Goal: Task Accomplishment & Management: Manage account settings

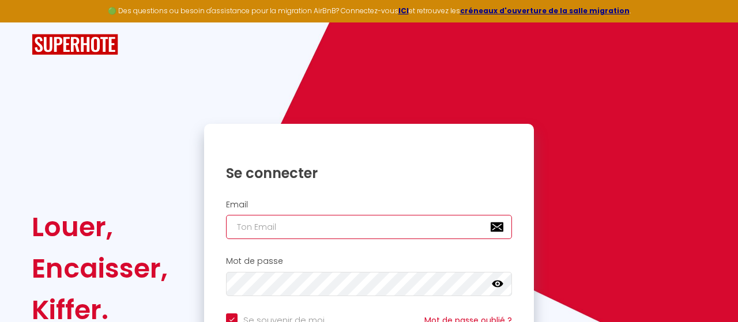
click at [278, 223] on input "email" at bounding box center [369, 227] width 286 height 24
type input "[PERSON_NAME][DOMAIN_NAME][EMAIL_ADDRESS][PERSON_NAME][DOMAIN_NAME]"
checkbox input "true"
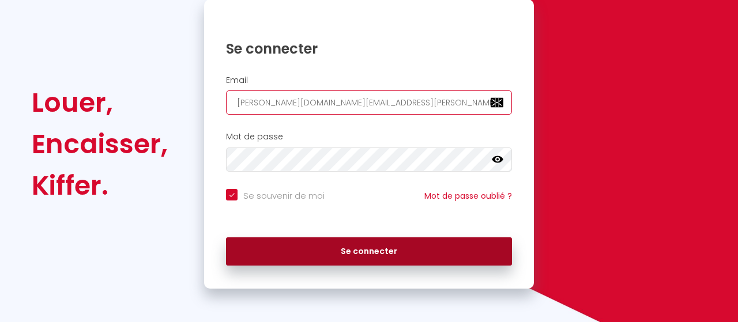
type input "[PERSON_NAME][DOMAIN_NAME][EMAIL_ADDRESS][PERSON_NAME][DOMAIN_NAME]"
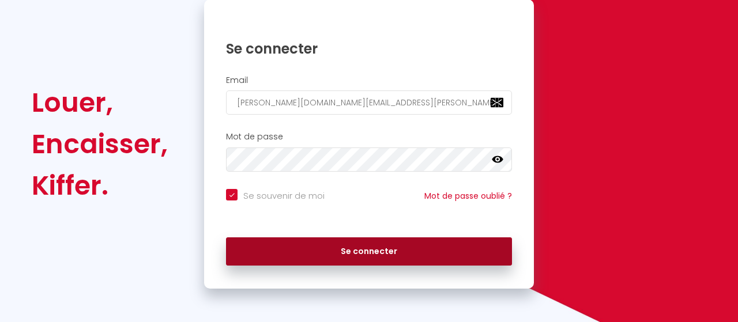
click at [329, 251] on button "Se connecter" at bounding box center [369, 251] width 286 height 29
checkbox input "true"
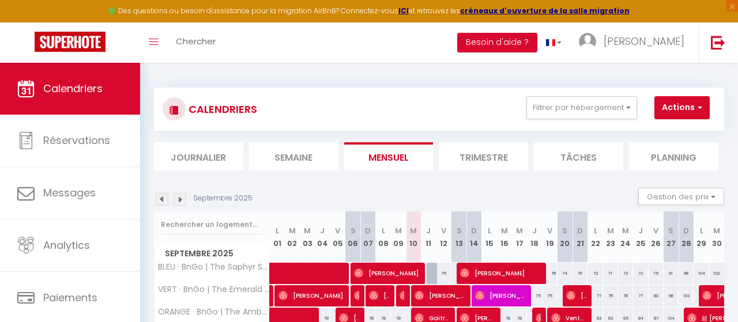
click at [162, 199] on img at bounding box center [162, 199] width 13 height 13
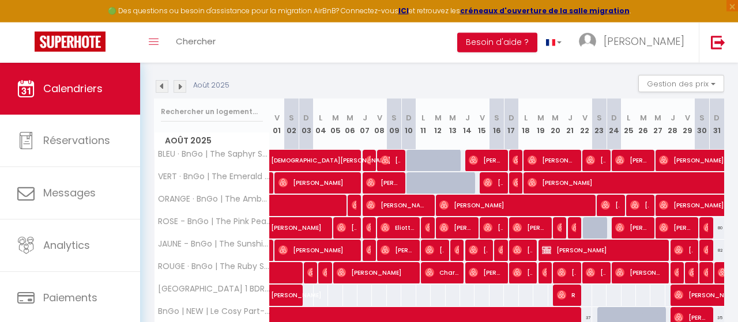
scroll to position [63, 0]
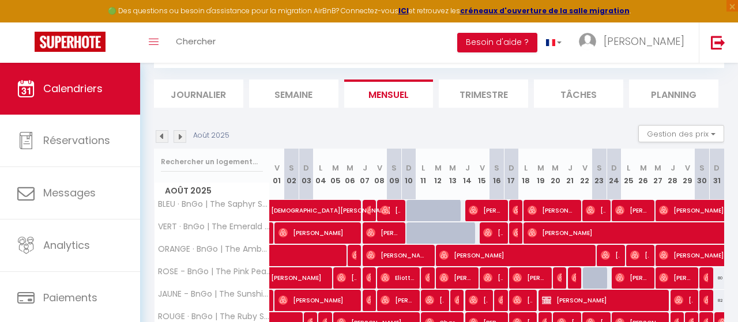
click at [176, 135] on img at bounding box center [179, 136] width 13 height 13
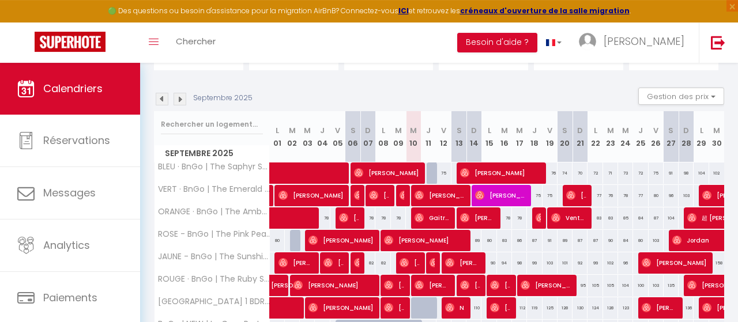
scroll to position [123, 0]
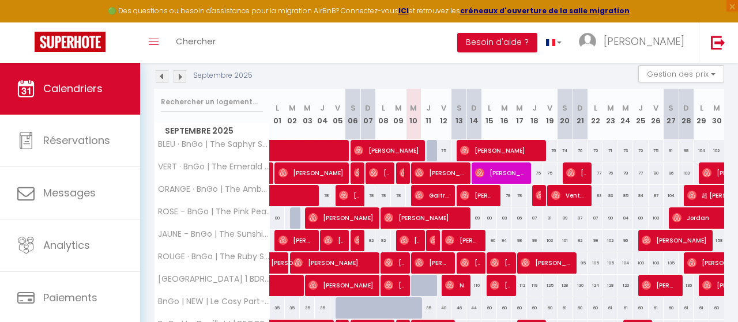
click at [163, 80] on img at bounding box center [162, 76] width 13 height 13
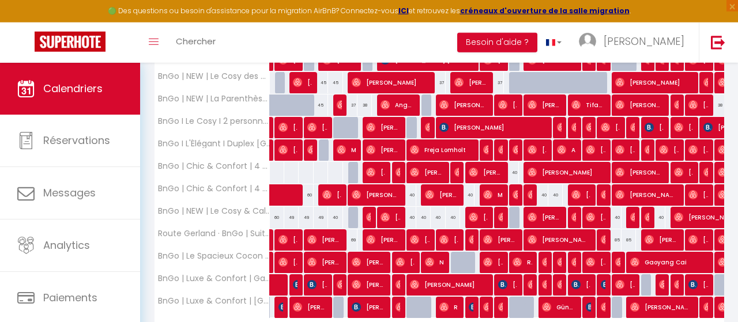
scroll to position [460, 0]
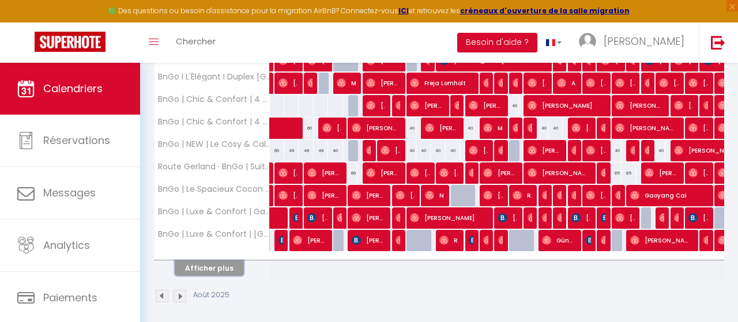
click at [224, 267] on button "Afficher plus" at bounding box center [209, 269] width 69 height 16
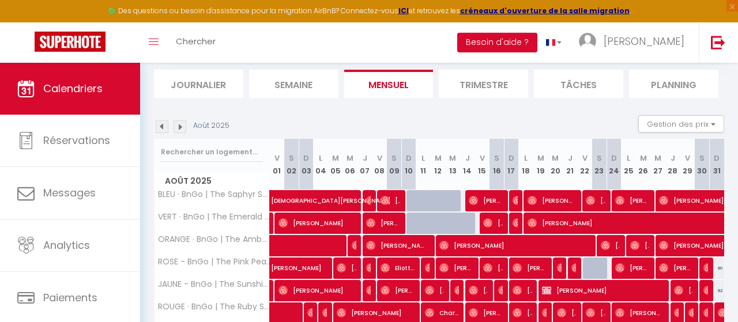
scroll to position [0, 0]
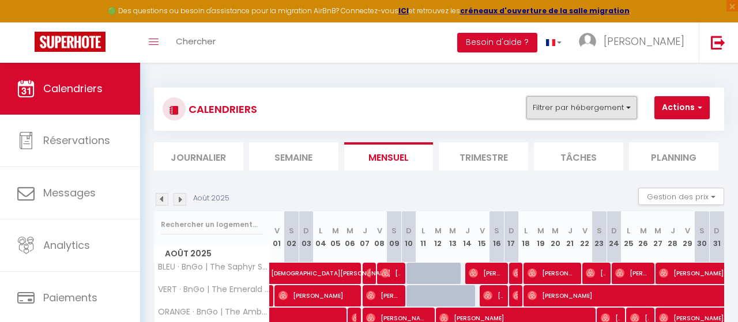
click at [590, 103] on button "Filtrer par hébergement" at bounding box center [581, 107] width 111 height 23
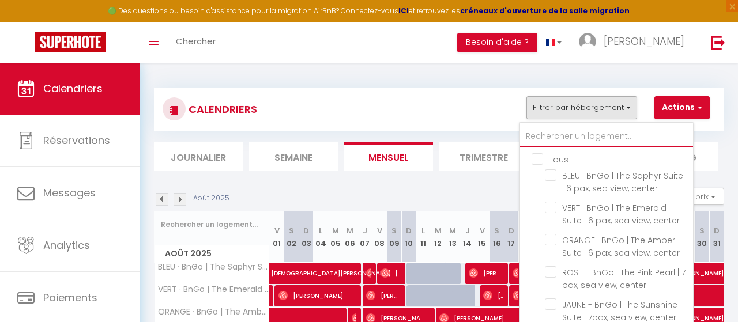
click at [561, 140] on input "text" at bounding box center [606, 136] width 173 height 21
type input "luxe"
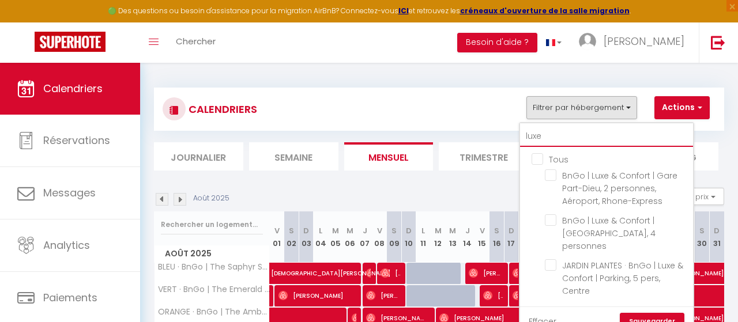
checkbox input "false"
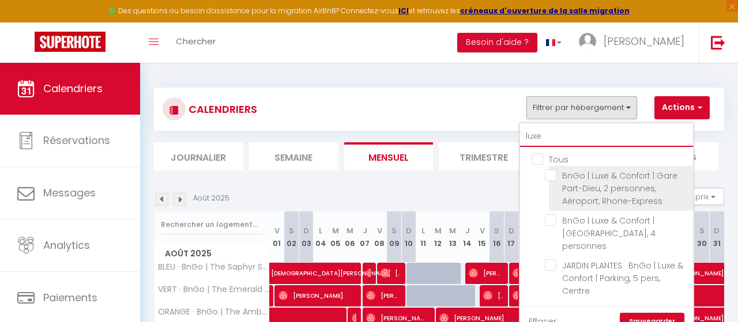
type input "luxe"
click at [552, 173] on input "BnGo | Luxe & Confort | Gare Part-Dieu, 2 personnes, Aéroport, Rhone-Express" at bounding box center [617, 175] width 144 height 12
checkbox input "true"
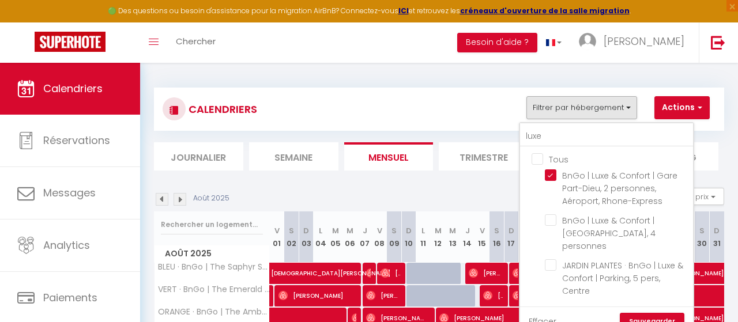
checkbox input "false"
click at [650, 313] on link "Sauvegarder" at bounding box center [652, 321] width 65 height 17
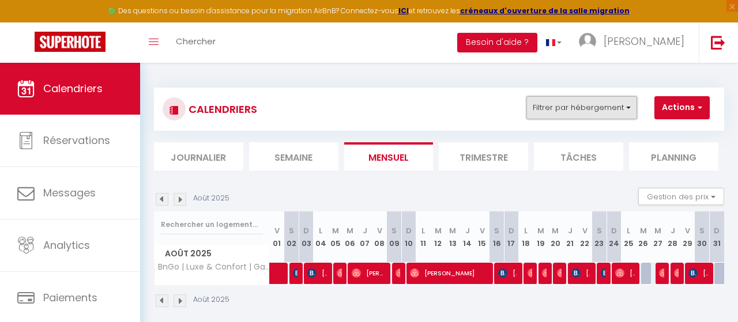
click at [595, 111] on button "Filtrer par hébergement" at bounding box center [581, 107] width 111 height 23
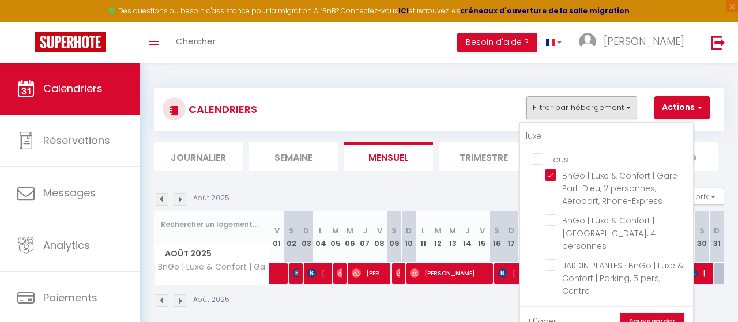
click at [543, 156] on input "Tous" at bounding box center [617, 159] width 173 height 12
checkbox input "true"
click at [655, 313] on link "Sauvegarder" at bounding box center [652, 321] width 65 height 17
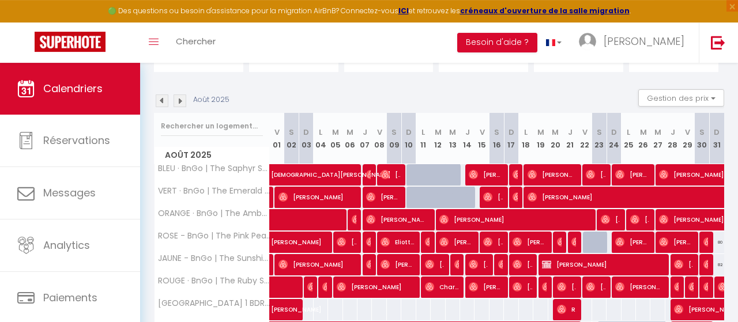
scroll to position [120, 0]
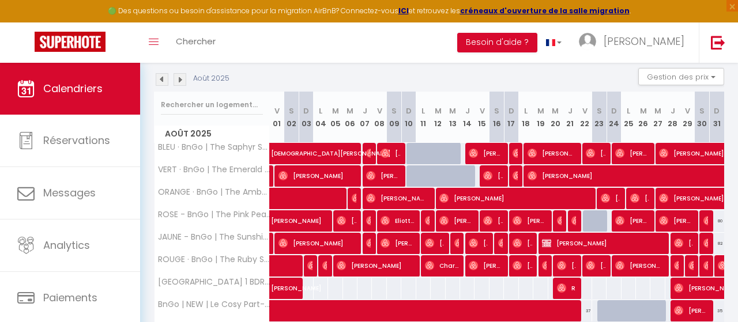
click at [179, 82] on img at bounding box center [179, 79] width 13 height 13
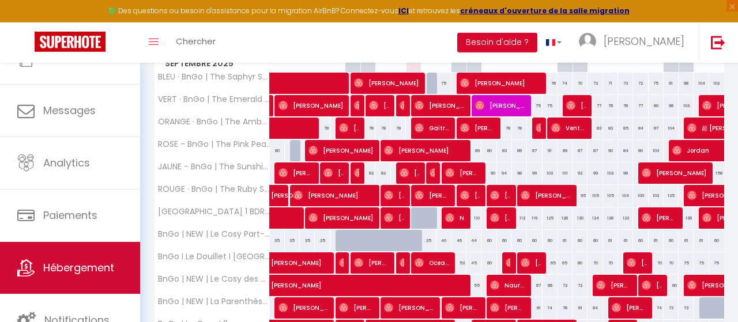
scroll to position [243, 0]
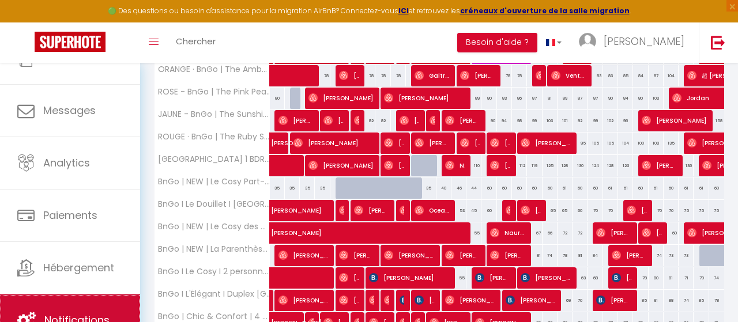
click at [110, 308] on link "Notifications" at bounding box center [70, 321] width 140 height 52
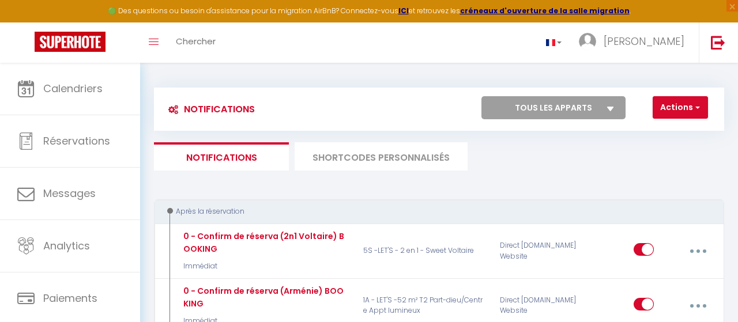
click at [365, 151] on li "SHORTCODES PERSONNALISÉS" at bounding box center [381, 156] width 173 height 28
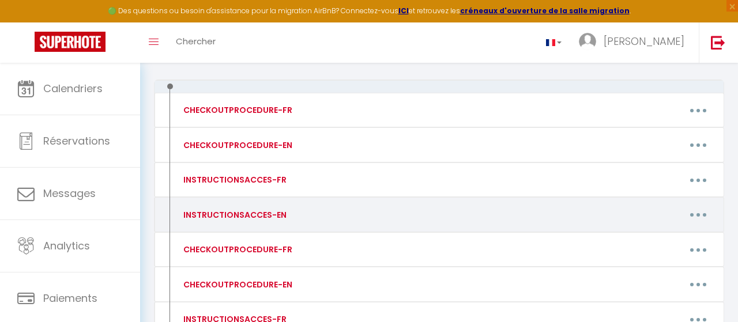
scroll to position [360, 0]
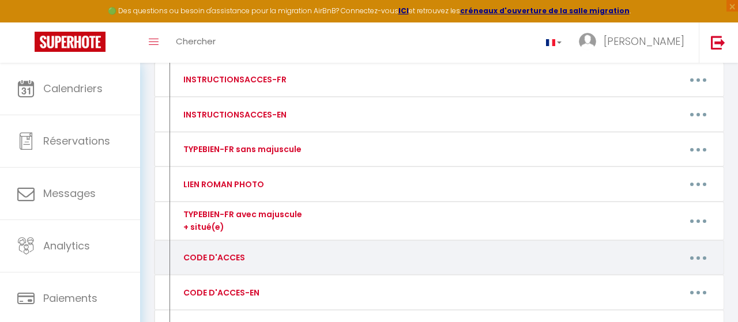
click at [690, 254] on button "button" at bounding box center [698, 258] width 31 height 22
click at [648, 282] on link "Editer" at bounding box center [667, 286] width 85 height 20
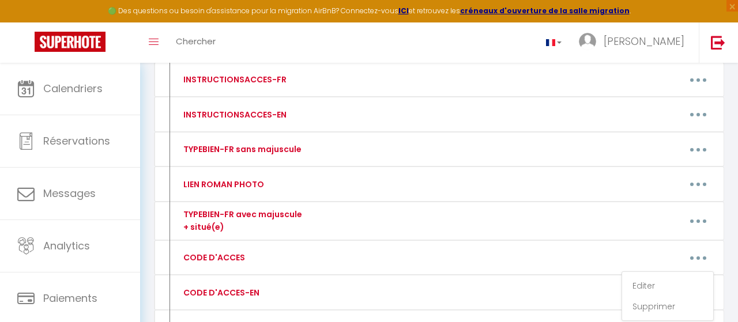
type input "CODE D'ACCES"
type textarea "CODE D'ACCES"
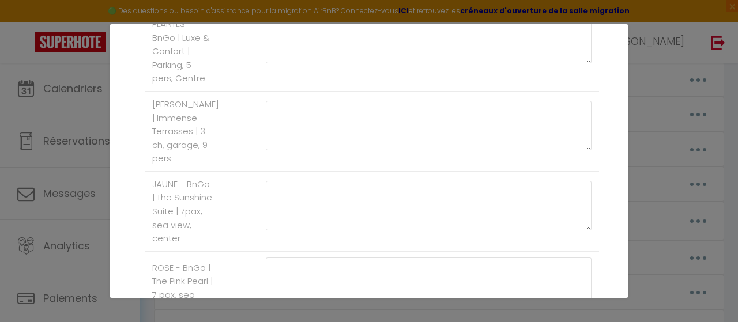
scroll to position [2017, 0]
click at [670, 139] on div "Mettre à jour le code court personnalisé × Nom * CODE D'ACCES Contenu * CODE D'…" at bounding box center [369, 161] width 738 height 322
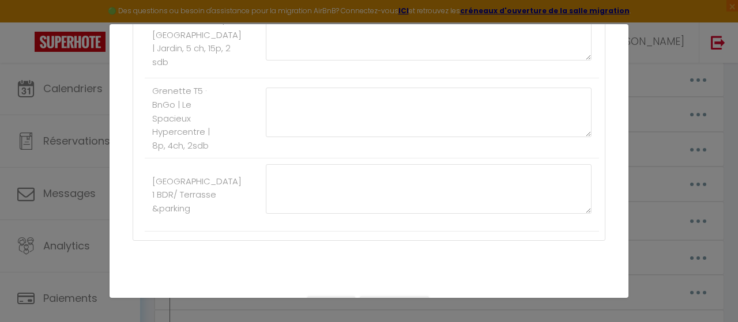
scroll to position [3377, 0]
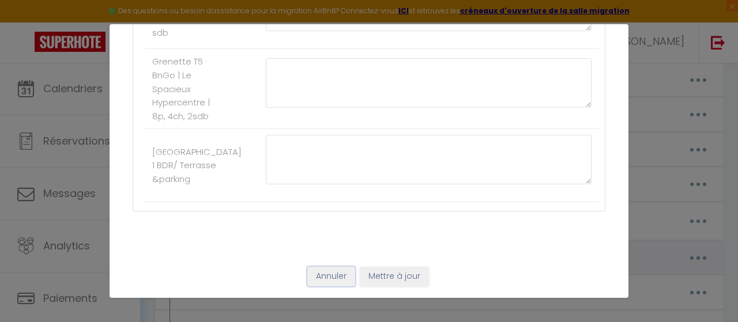
drag, startPoint x: 343, startPoint y: 280, endPoint x: 351, endPoint y: 269, distance: 13.6
click at [342, 279] on button "Annuler" at bounding box center [331, 277] width 48 height 20
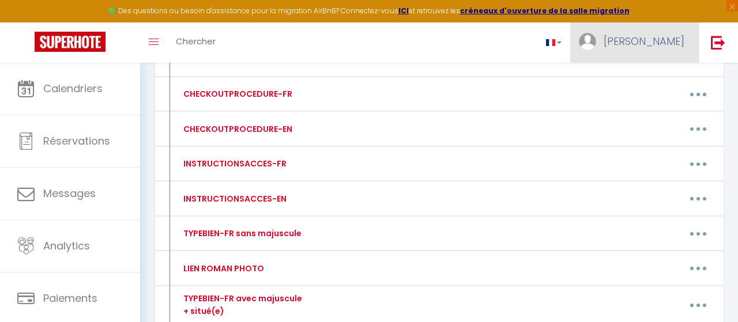
scroll to position [240, 0]
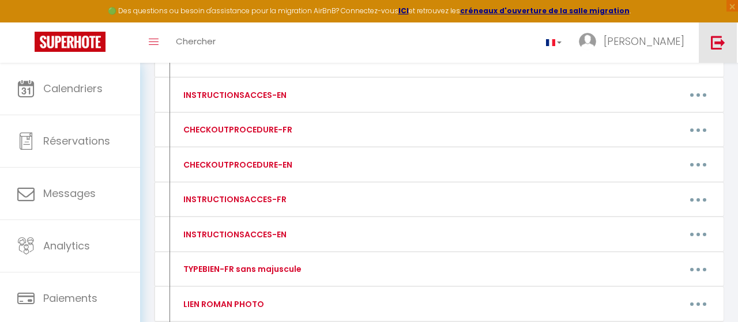
click at [713, 47] on img at bounding box center [718, 42] width 14 height 14
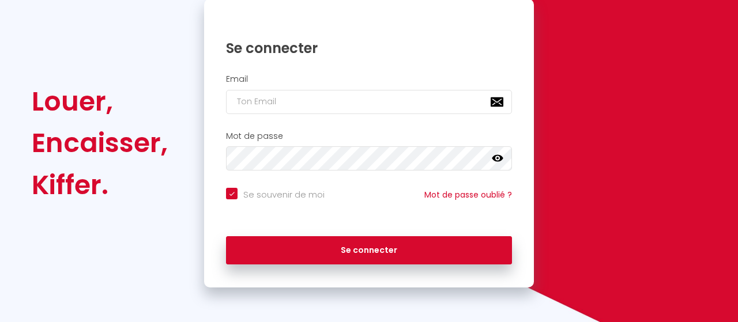
checkbox input "true"
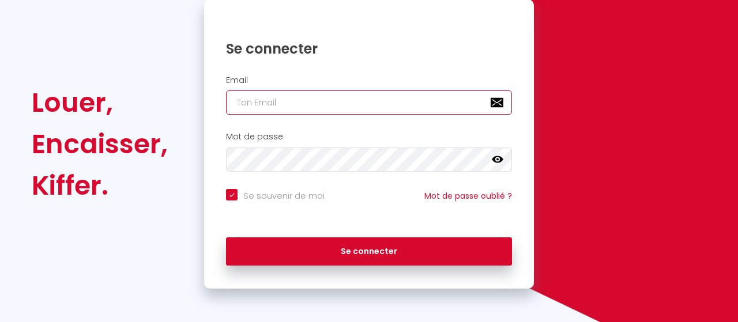
click at [356, 105] on input "email" at bounding box center [369, 102] width 286 height 24
type input "[PERSON_NAME][DOMAIN_NAME][EMAIL_ADDRESS][PERSON_NAME][DOMAIN_NAME]"
checkbox input "true"
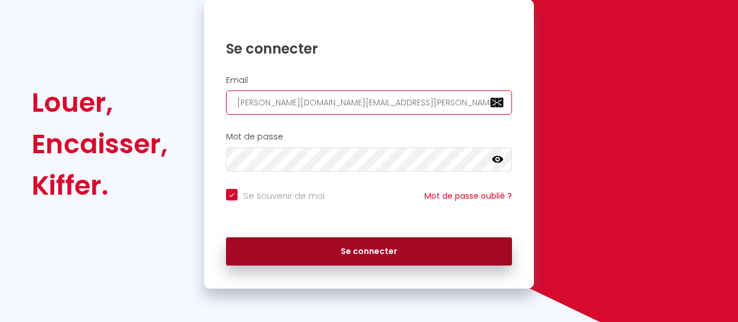
type input "[PERSON_NAME][DOMAIN_NAME][EMAIL_ADDRESS][PERSON_NAME][DOMAIN_NAME]"
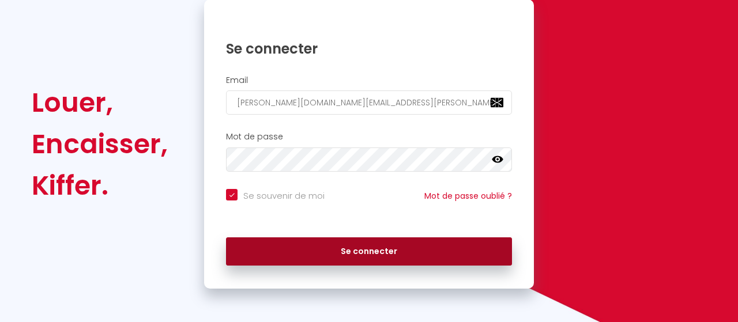
click at [387, 248] on button "Se connecter" at bounding box center [369, 251] width 286 height 29
checkbox input "true"
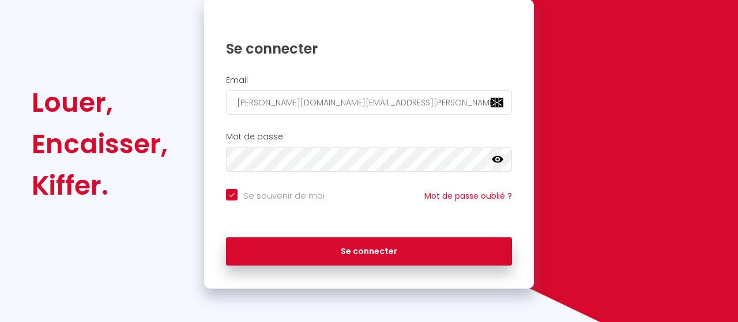
scroll to position [139, 0]
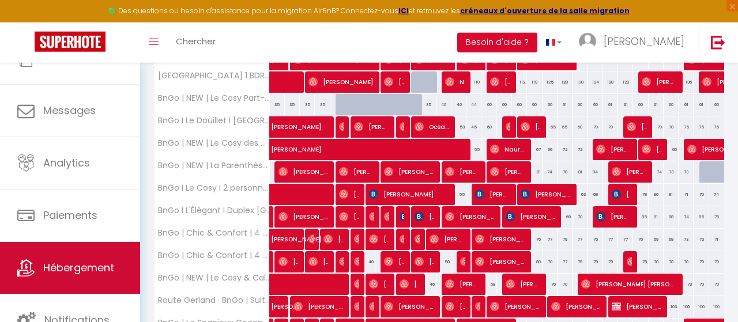
scroll to position [420, 0]
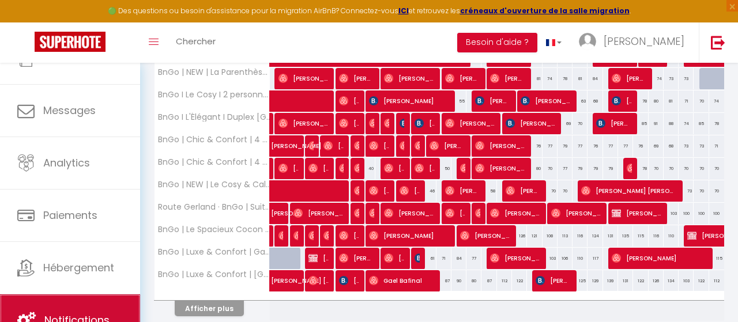
click at [104, 305] on link "Notifications" at bounding box center [70, 321] width 140 height 52
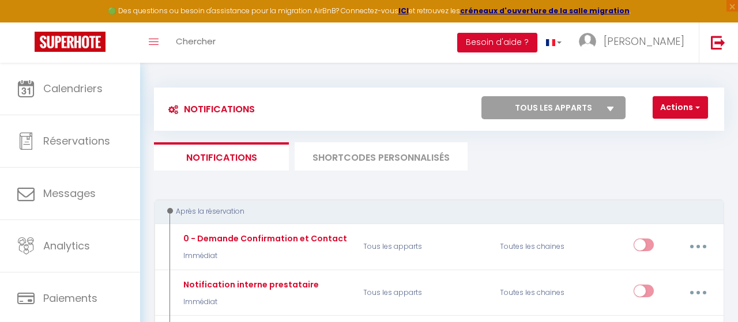
click at [350, 149] on li "SHORTCODES PERSONNALISÉS" at bounding box center [381, 156] width 173 height 28
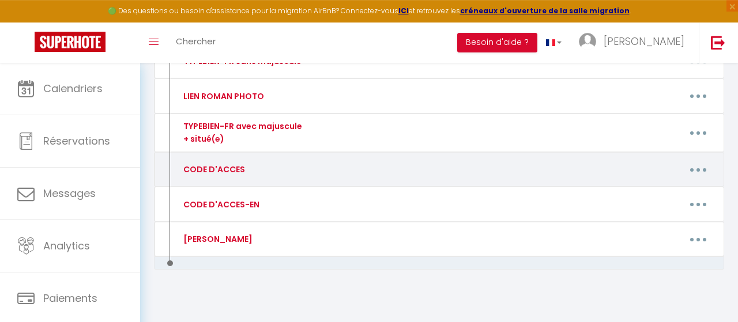
scroll to position [314, 0]
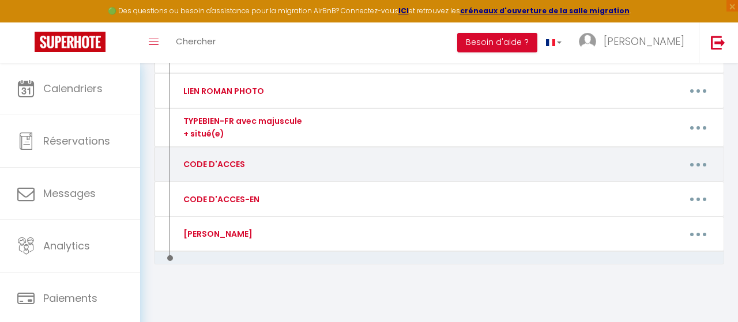
drag, startPoint x: 704, startPoint y: 160, endPoint x: 681, endPoint y: 172, distance: 25.8
click at [703, 160] on button "button" at bounding box center [698, 164] width 31 height 22
click at [652, 191] on link "Editer" at bounding box center [667, 193] width 85 height 20
type input "CODE D'ACCES"
type textarea "CODE D'ACCES"
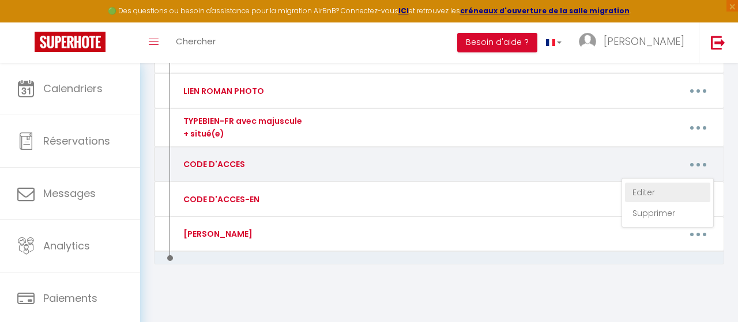
type textarea "Ouverture immeuble : 2582 Code boite à clés : 2405 puis [PERSON_NAME] "[PERSON_…"
type textarea "Ouverture immeuble : 2582 Code boite à clés : 5881 puis [PERSON_NAME] "[PERSON_…"
type textarea "Ouverture immeuble : 2582 Code boite à clés : 0071 puis [PERSON_NAME] "[PERSON_…"
type textarea "Ouverture immeuble : 2582 Code boite à clés : 1227 puis [PERSON_NAME] "[PERSON_…"
type textarea "Ouverture immeuble : 2582 Code boite à clés : 7120 puis [PERSON_NAME] "[PERSON_…"
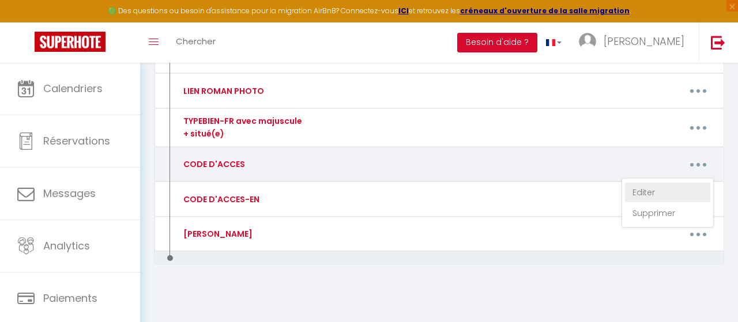
type textarea "Ouverture immeuble : 2582 Code boite à clés : 9841 puis [PERSON_NAME] "[PERSON_…"
type textarea "Code boite à clés : 5555"
type textarea "Code boite à clés : 2415 [PERSON_NAME] au numéro 203 (attendre une minute) Asce…"
type textarea "Code de l'immeuble : "[PERSON_NAME] clé - 24693 - [PERSON_NAME] vert" Code boit…"
type textarea "Code immeuble : B82175 Code porte entrée de l'appartement : 868343 Garage N°37,…"
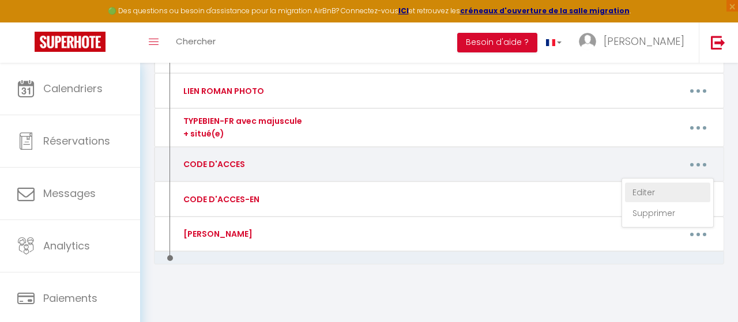
type textarea "Code boîte à clé : 1909 Ascenseur : étage 6 Nom porte : BEDIDA Code porte entré…"
type textarea "Code boite à clés : 3030"
type textarea "Code porte immeuble : 18045 Code boite à clés : 0305"
type textarea "Code boite à clés : 0919"
type textarea "Code boite à clés : 0108"
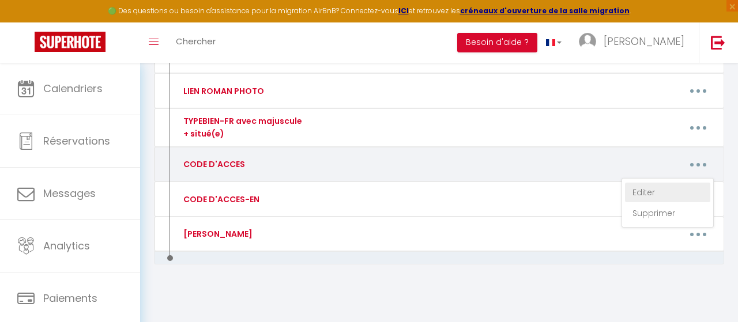
type textarea "Code porte immeuble sonnez : [PERSON_NAME] PENANDO Code immeuble porte 2 : 1405…"
type textarea "Code porte immeuble : #1418. Code boite à clés : 0919."
type textarea "[PERSON_NAME] à l'interphone : MANDRAN (immeuble n°12) Code porte entrée de l'a…"
type textarea "Code porte immeuble : 7501 Code boite à clés : 2878"
type textarea "Code de la porte d’entrée : 1704A Code de la boite à clés : 0108"
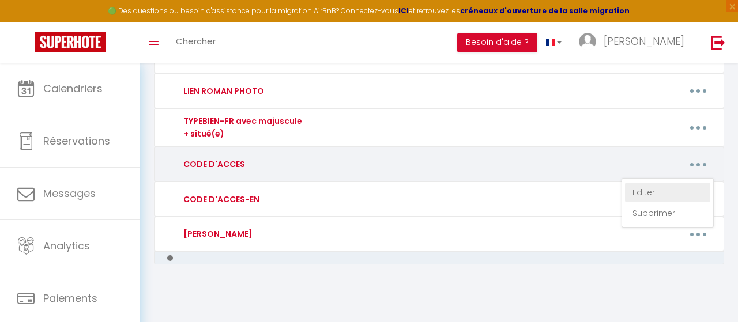
type textarea "Code boite à clés : 0104"
type textarea "Code boite à clés : 2803"
type textarea "Code boite à clés : 2548"
type textarea "Code boite à clés : 1994"
type textarea "Boîte aux lettres n•1 (celle du haut) Code boite à clés : 3779"
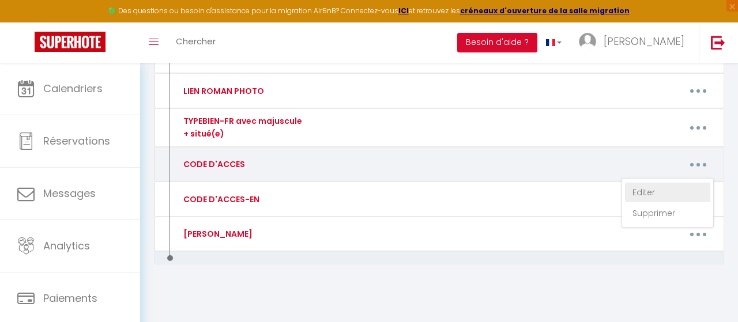
type textarea "Boîte aux lettres n•2 (celle du bas) Code boite a clés : 0305"
type textarea "Code du portail : 0885A Code boite à clés 0108 Il s'agit d'un immeuble très rés…"
type textarea "Code boite à clés : 0108"
type textarea "Code boite à clés : 2803"
type textarea "Code boite à clés : 0108"
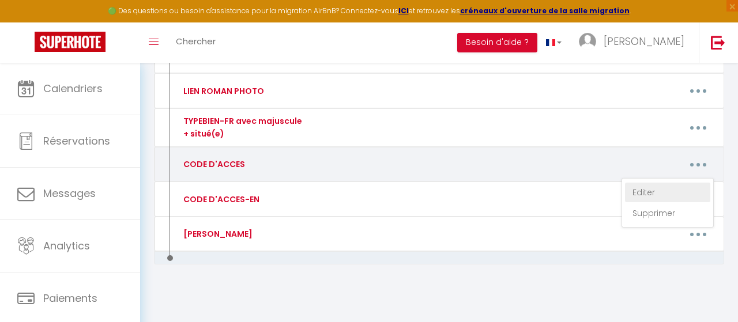
type textarea "Code porte immeuble : 0922A. Code boite à clés : 2803. PISCINE : Pour désactive…"
type textarea "Code boite à clés : 3689 Attention aucune fête ou voyageurs supplémentaires ne …"
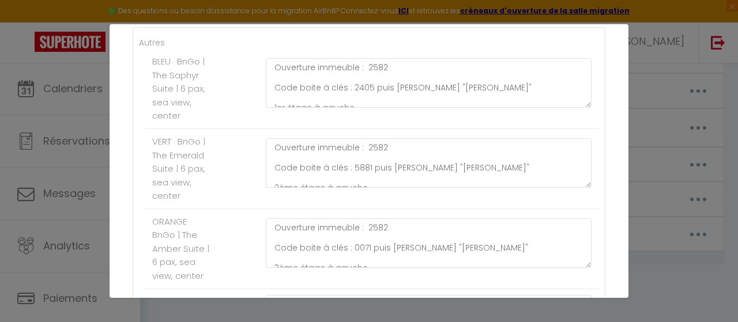
scroll to position [210, 0]
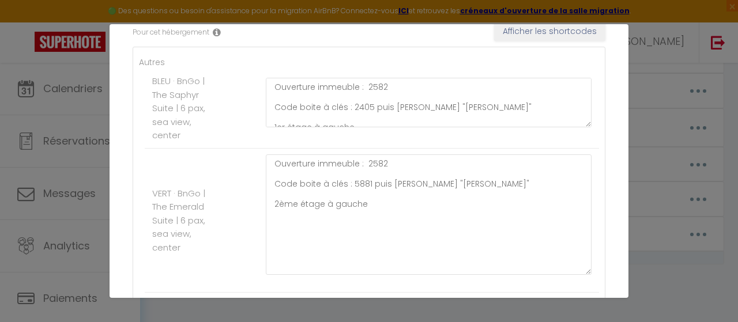
drag, startPoint x: 588, startPoint y: 202, endPoint x: 539, endPoint y: 245, distance: 65.4
click at [588, 274] on textarea "Ouverture immeuble : 2582 Code boite à clés : 5881 puis [PERSON_NAME] "[PERSON_…" at bounding box center [429, 214] width 326 height 120
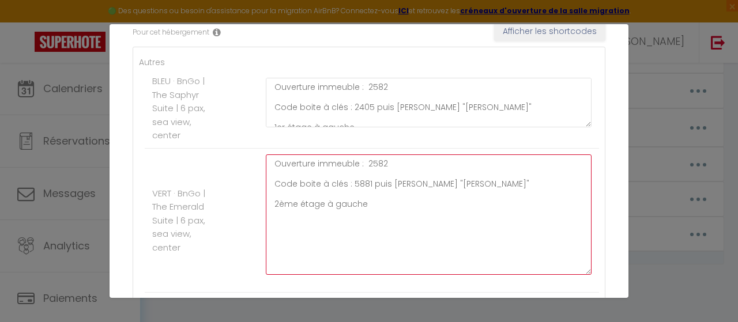
drag, startPoint x: 417, startPoint y: 202, endPoint x: 258, endPoint y: 158, distance: 164.4
click at [266, 161] on textarea "Ouverture immeuble : 2582 Code boite à clés : 5881 puis [PERSON_NAME] "[PERSON_…" at bounding box center [429, 214] width 326 height 120
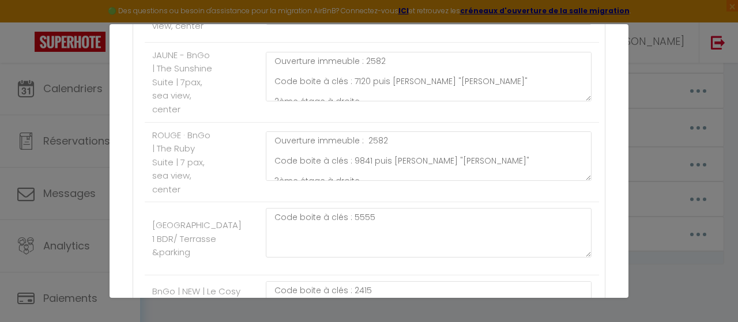
scroll to position [613, 0]
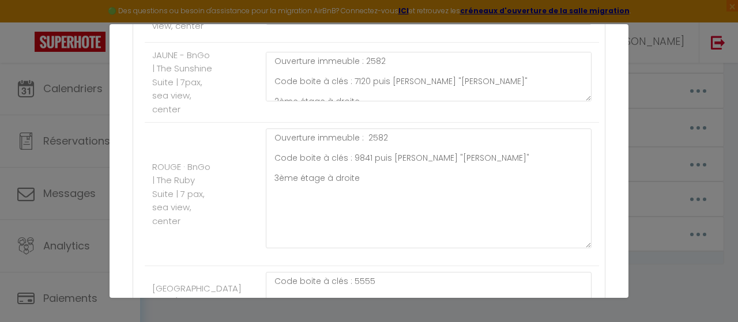
drag, startPoint x: 585, startPoint y: 220, endPoint x: 577, endPoint y: 260, distance: 40.6
click at [577, 248] on textarea "Ouverture immeuble : 2582 Code boite à clés : 9841 puis [PERSON_NAME] "[PERSON_…" at bounding box center [429, 189] width 326 height 120
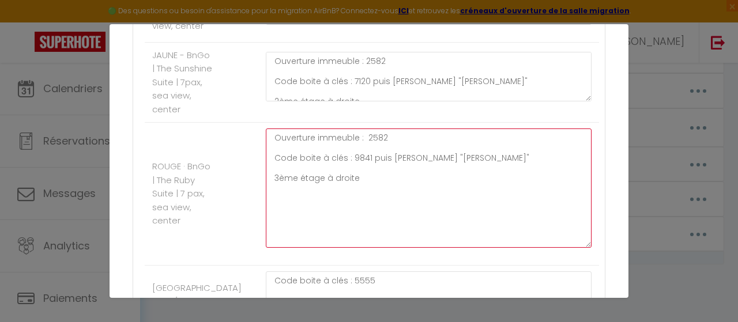
drag, startPoint x: 297, startPoint y: 156, endPoint x: 253, endPoint y: 133, distance: 49.5
click at [266, 134] on textarea "Ouverture immeuble : 2582 Code boite à clés : 9841 puis [PERSON_NAME] "[PERSON_…" at bounding box center [429, 188] width 326 height 119
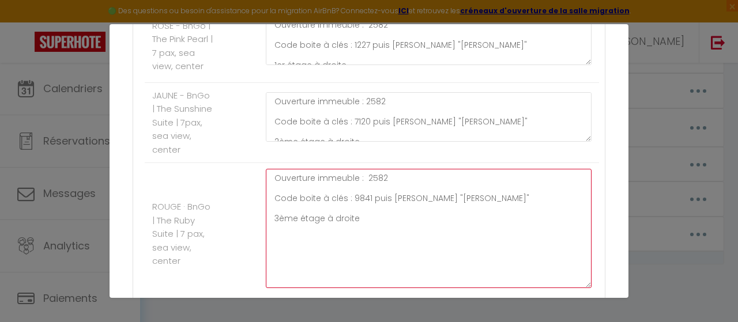
scroll to position [498, 0]
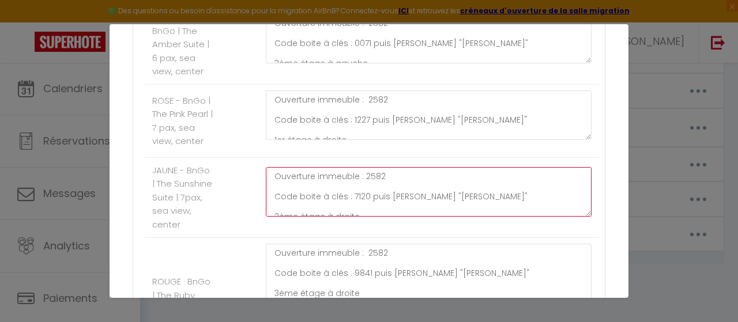
click at [394, 198] on textarea "Ouverture immeuble : 2582 Code boite à clés : 7120 puis [PERSON_NAME] "[PERSON_…" at bounding box center [429, 192] width 326 height 50
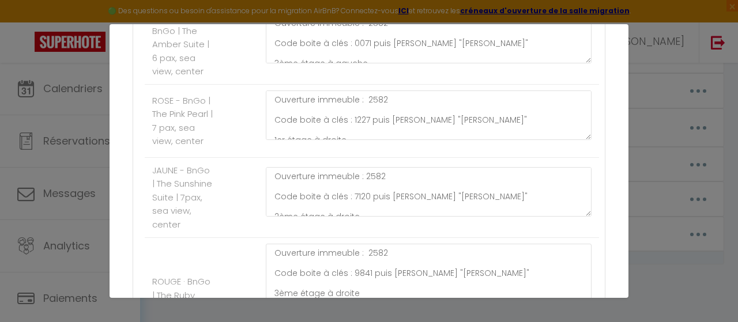
click at [473, 149] on div "Ouverture immeuble : 2582 Code boite à clés : 1227 puis [PERSON_NAME] "[PERSON_…" at bounding box center [428, 120] width 341 height 61
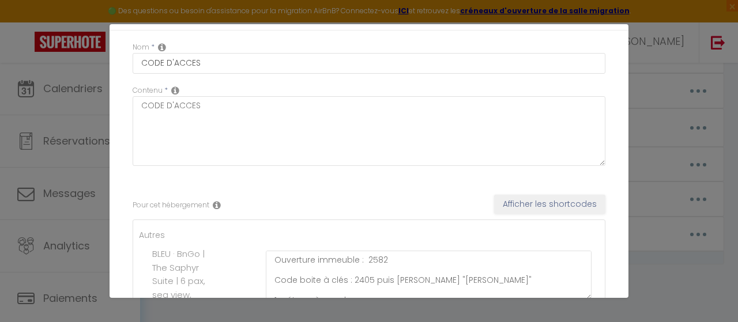
scroll to position [0, 0]
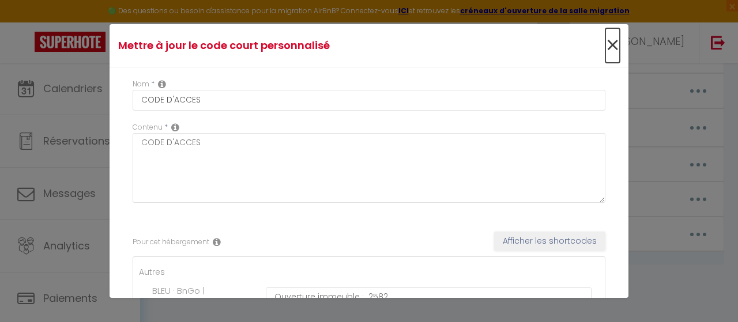
click at [612, 48] on span "×" at bounding box center [612, 45] width 14 height 35
